Goal: Communication & Community: Share content

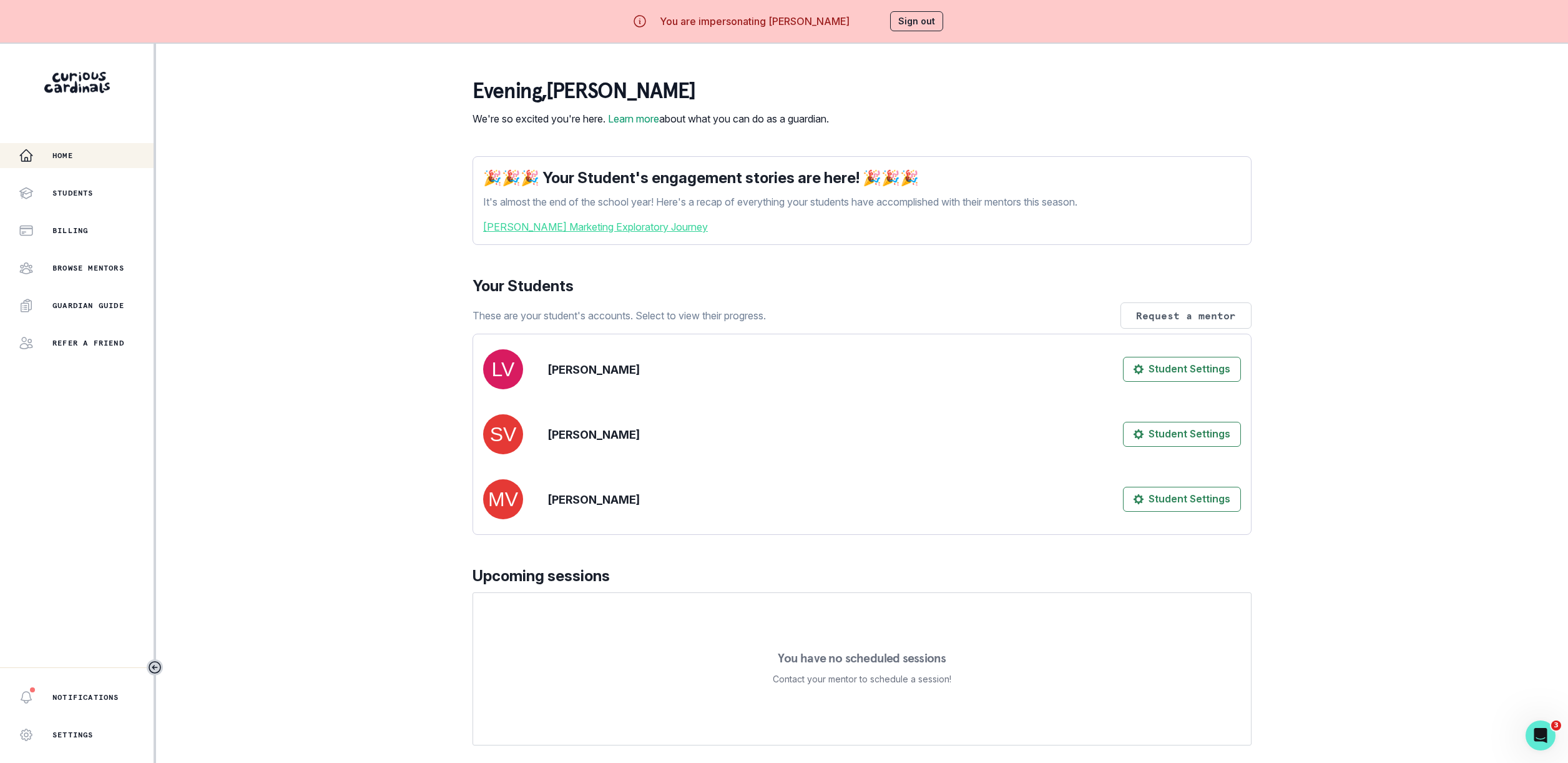
click at [616, 234] on link "[PERSON_NAME] Marketing Exploratory Journey" at bounding box center [862, 226] width 758 height 15
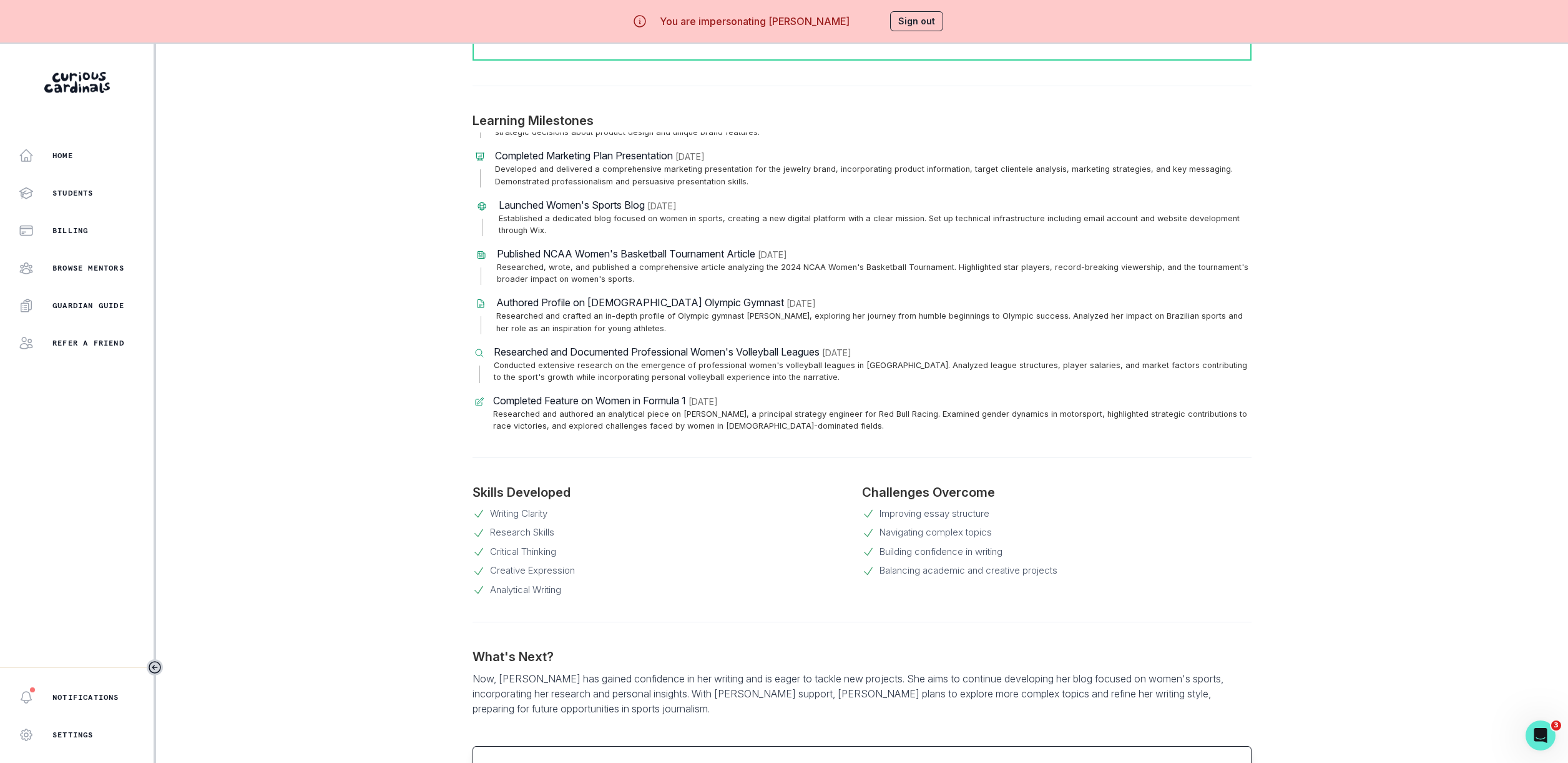
scroll to position [585, 0]
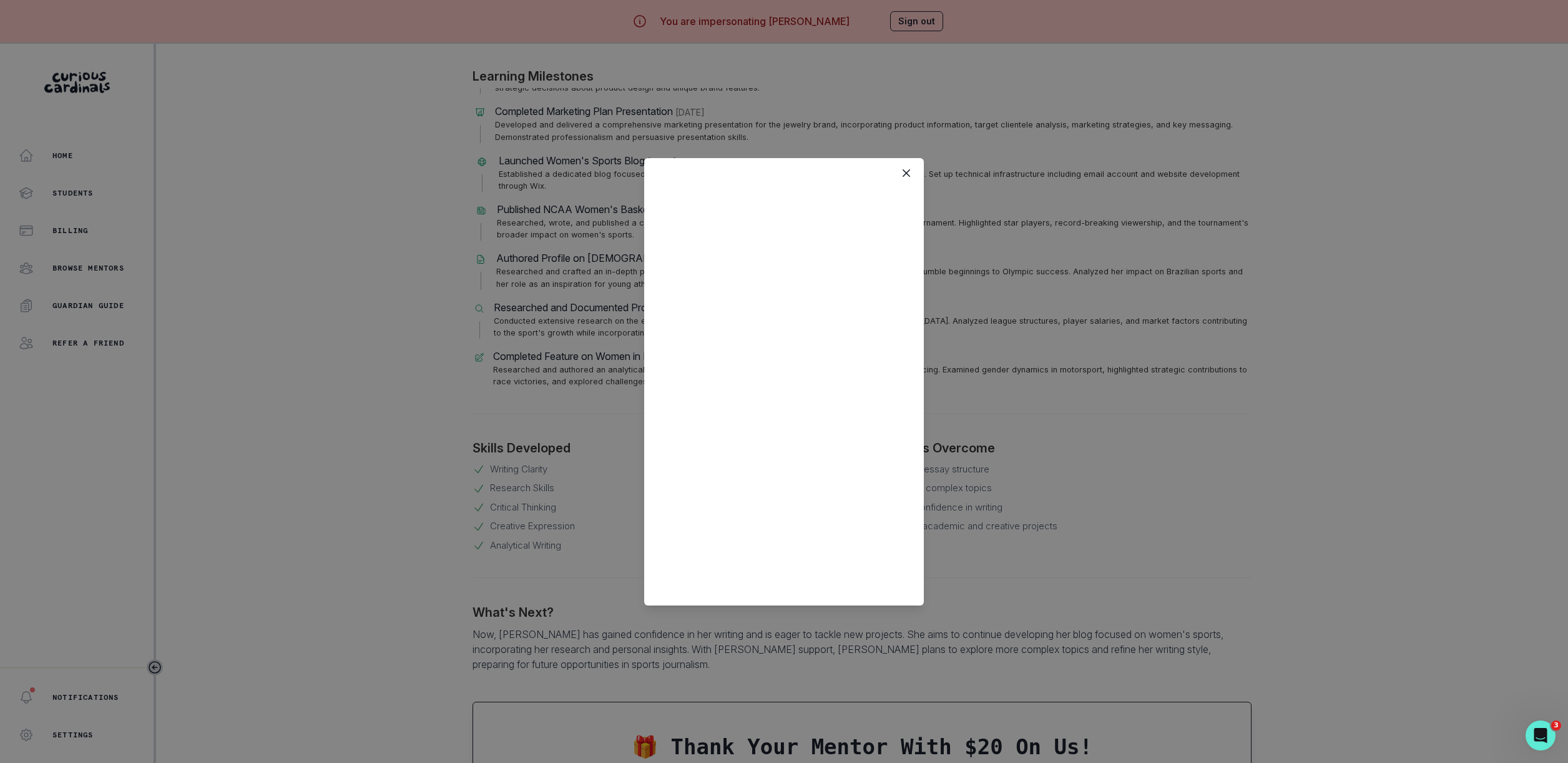
click at [1100, 215] on div at bounding box center [784, 381] width 1568 height 763
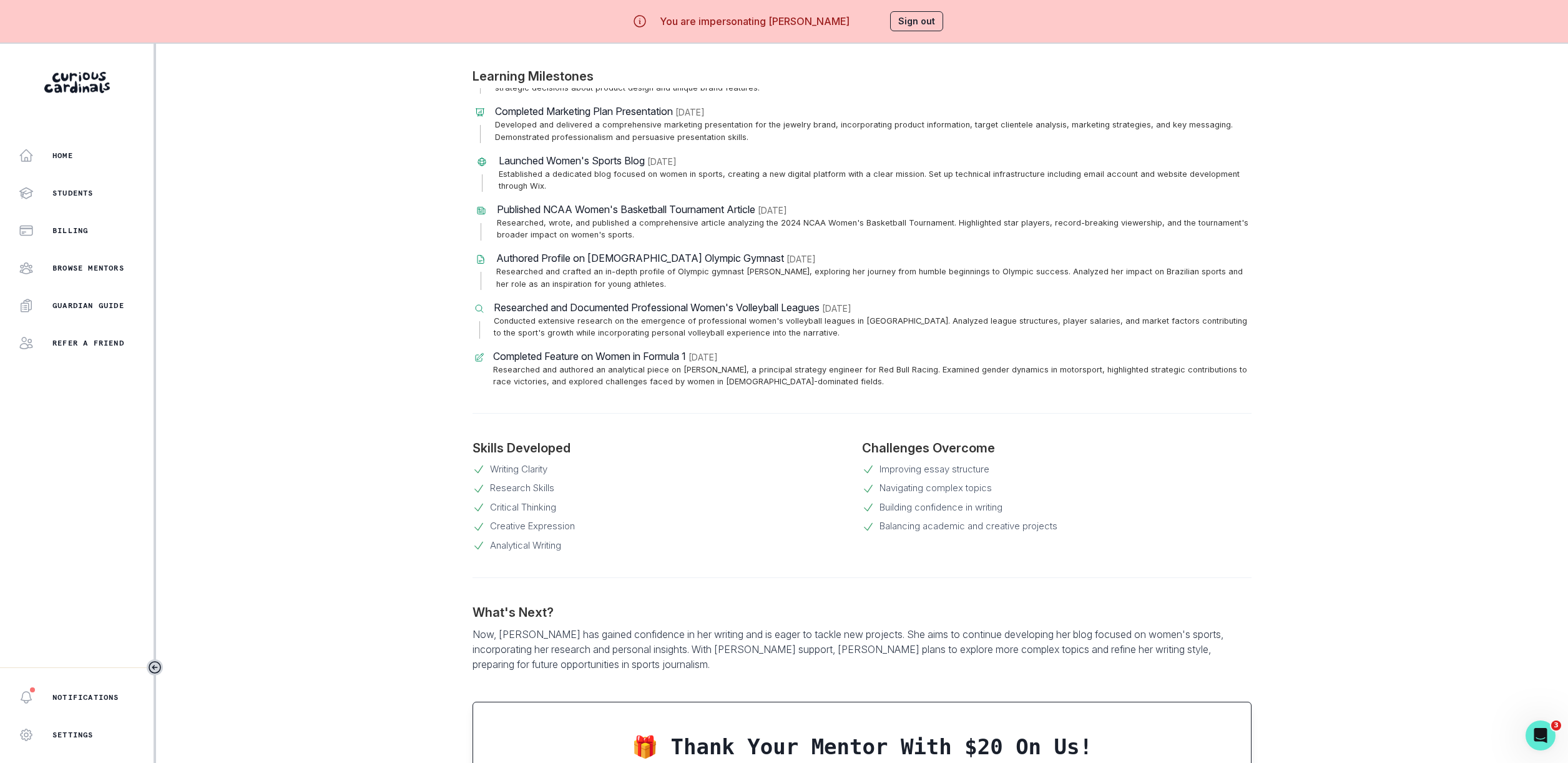
click at [931, 25] on button "Sign out" at bounding box center [917, 21] width 53 height 20
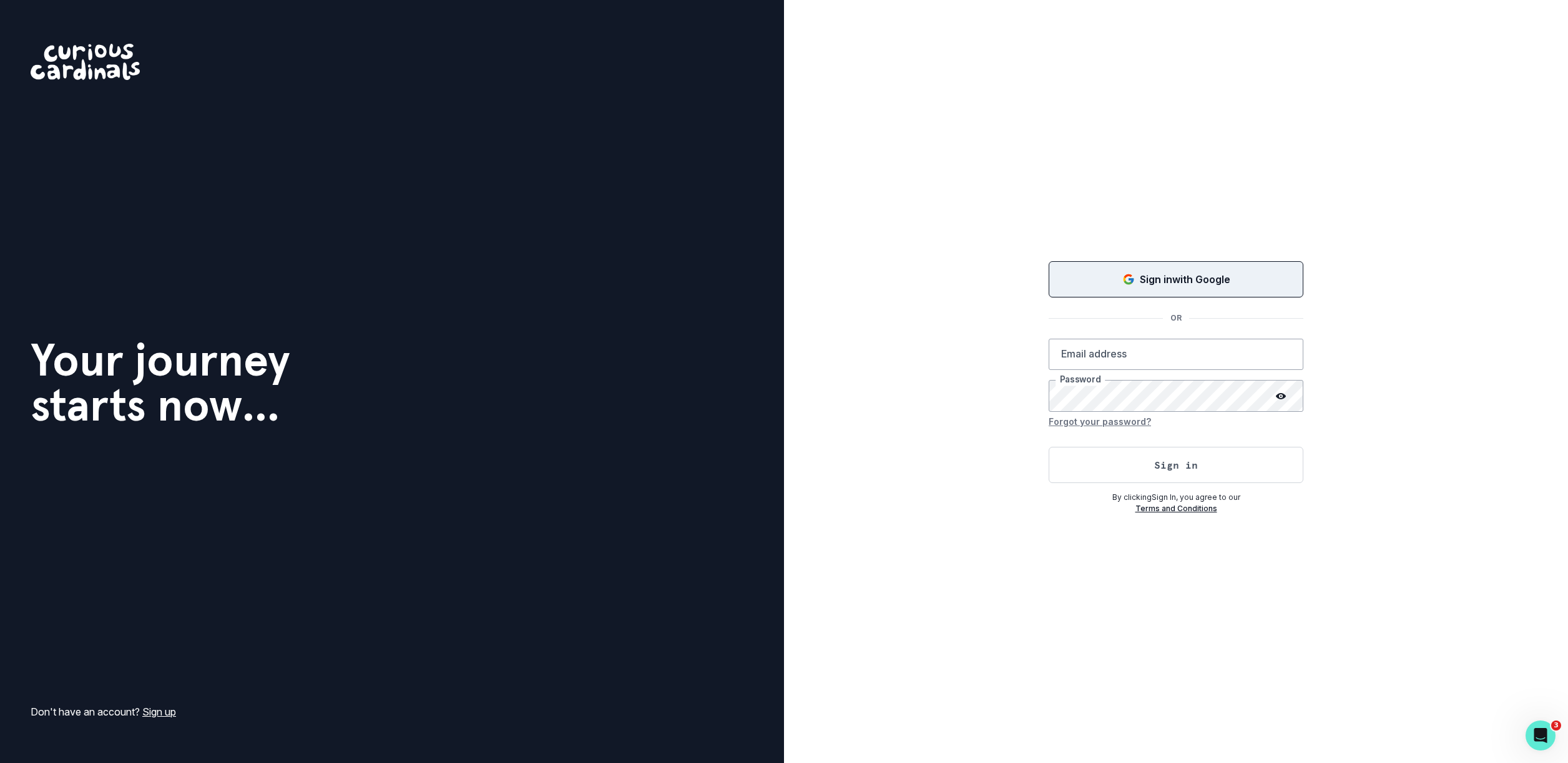
click at [1157, 282] on p "Sign in with Google" at bounding box center [1185, 279] width 90 height 15
